Goal: Find specific page/section: Find specific page/section

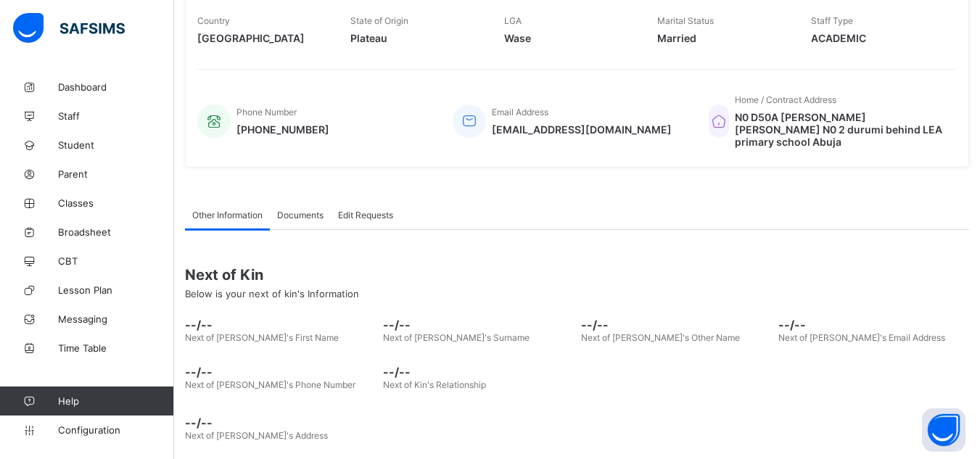
scroll to position [302, 0]
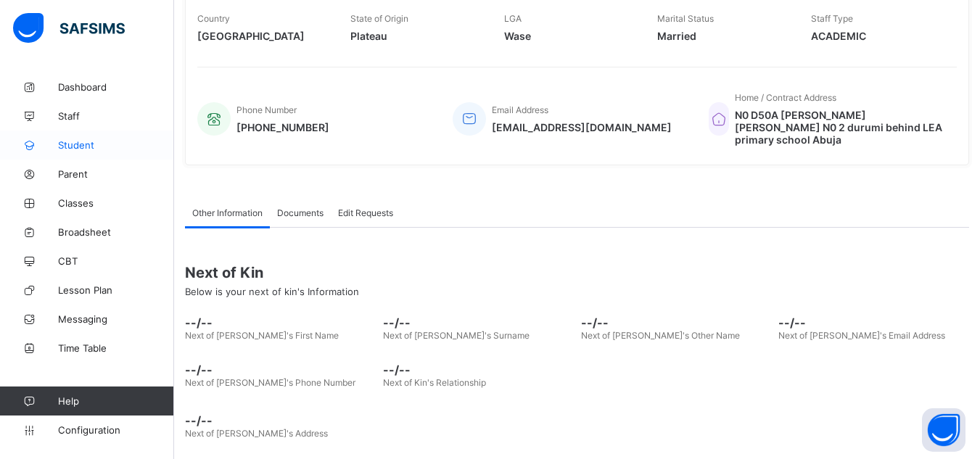
click at [81, 142] on span "Student" at bounding box center [116, 145] width 116 height 12
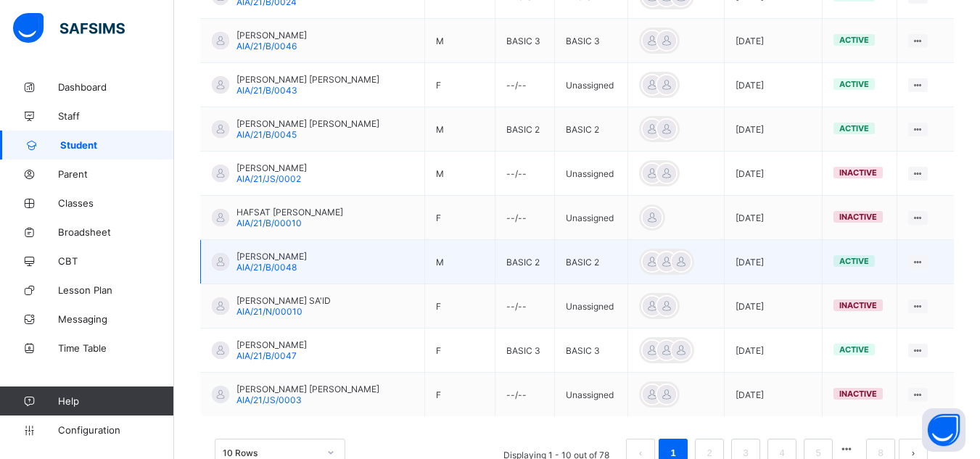
scroll to position [464, 0]
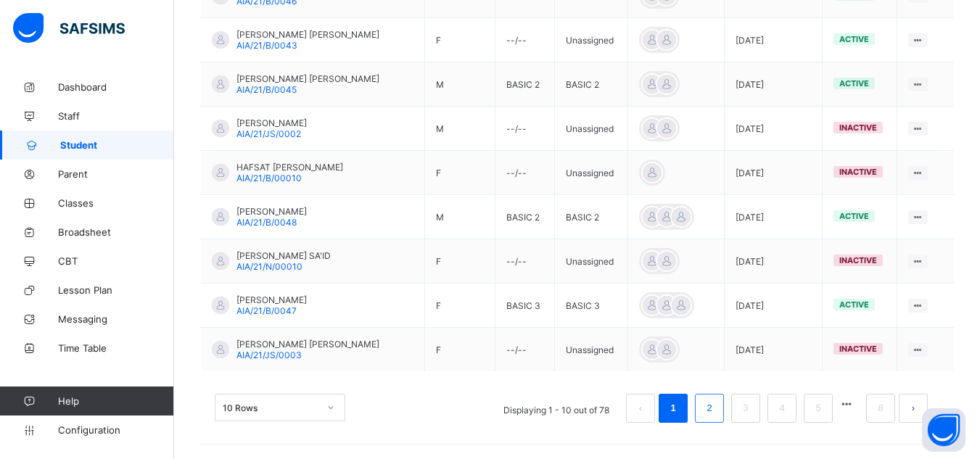
click at [716, 409] on link "2" at bounding box center [709, 408] width 14 height 19
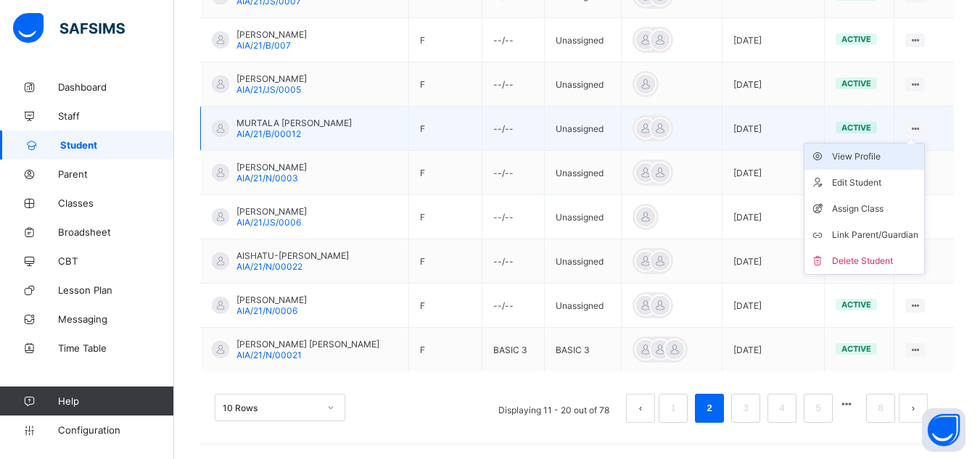
click at [862, 158] on div "View Profile" at bounding box center [875, 156] width 86 height 15
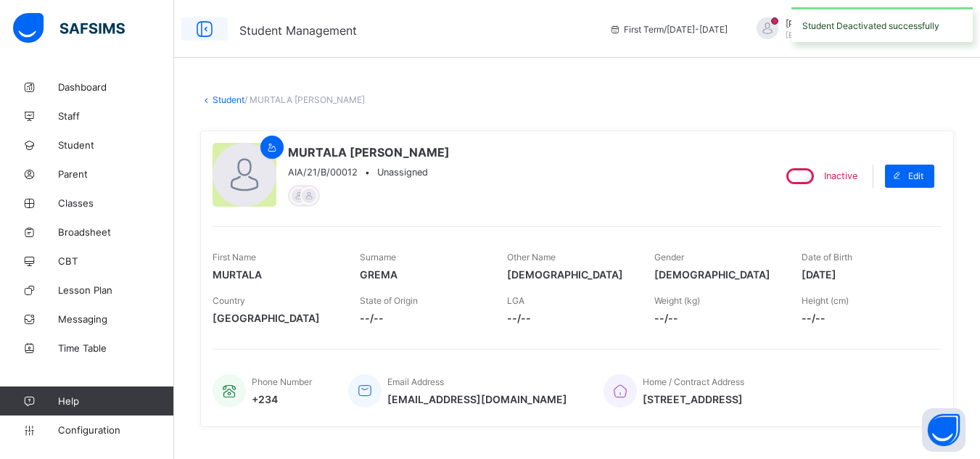
click at [196, 28] on icon at bounding box center [204, 29] width 25 height 21
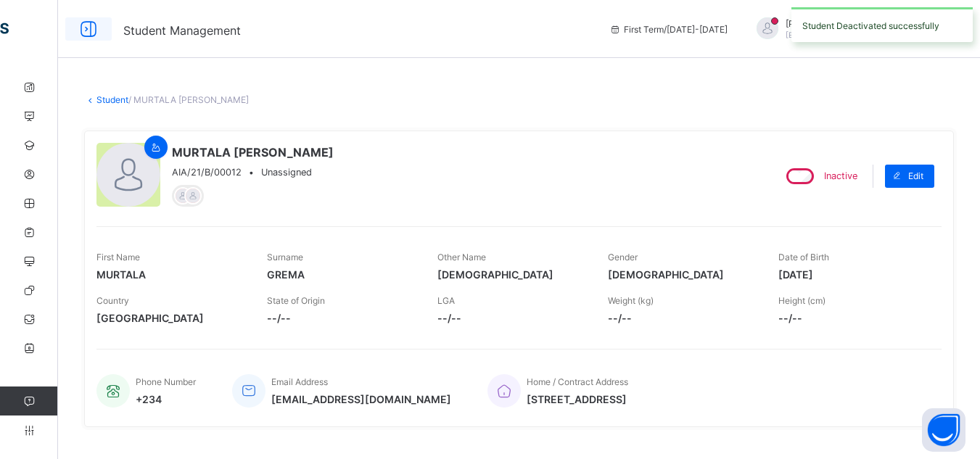
click at [88, 30] on icon at bounding box center [88, 29] width 25 height 21
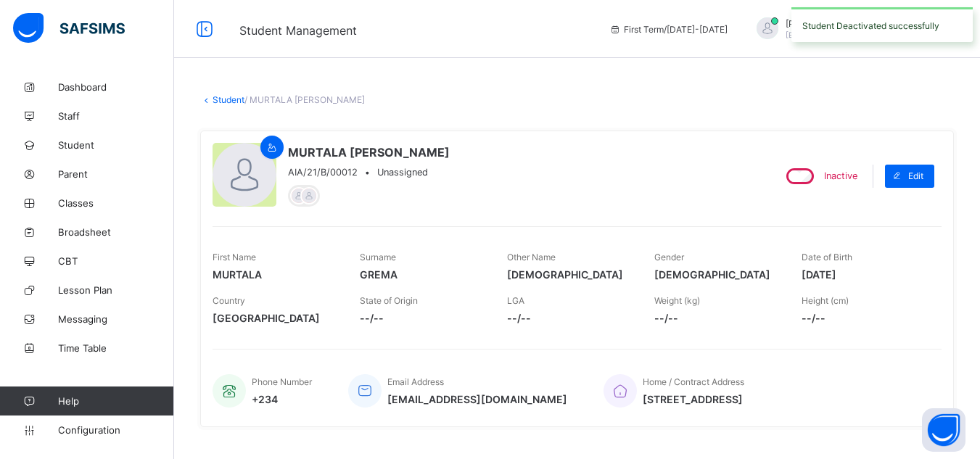
click at [259, 104] on span "/ MURTALA [PERSON_NAME]" at bounding box center [304, 99] width 120 height 11
click at [228, 104] on link "Student" at bounding box center [229, 99] width 32 height 11
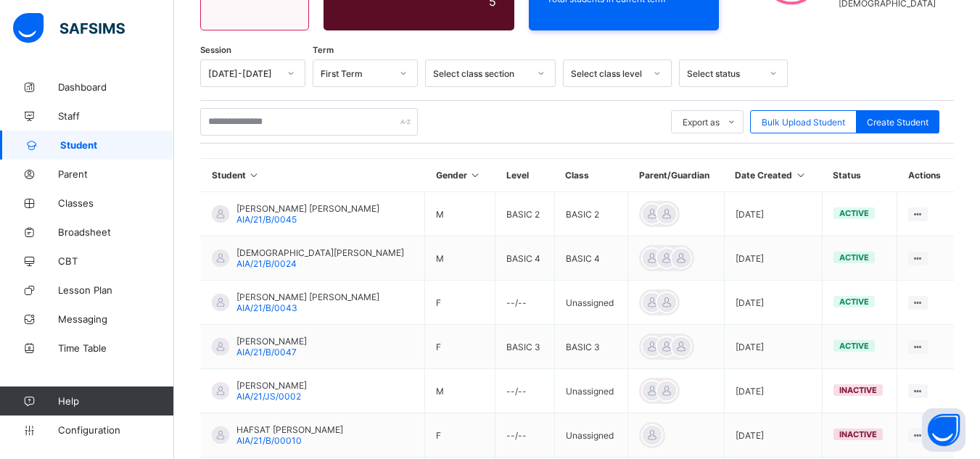
scroll to position [204, 0]
